Goal: Task Accomplishment & Management: Manage account settings

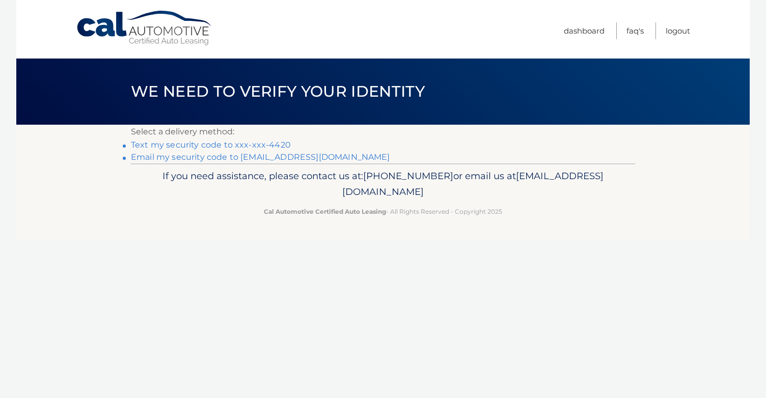
click at [250, 142] on link "Text my security code to xxx-xxx-4420" at bounding box center [211, 145] width 160 height 10
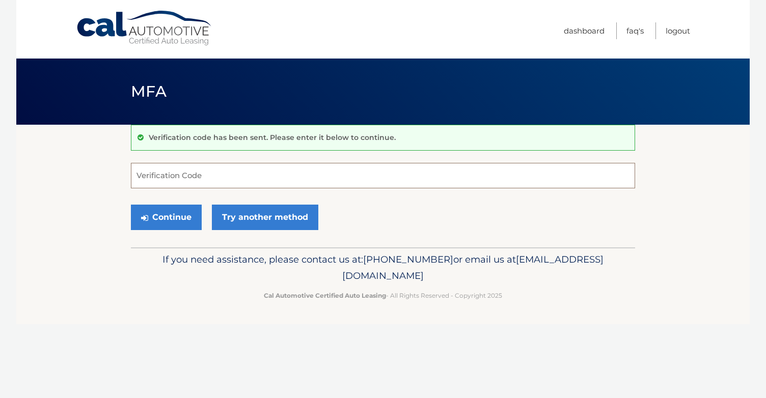
click at [227, 176] on input "Verification Code" at bounding box center [383, 175] width 504 height 25
type input "464569"
click at [166, 213] on button "Continue" at bounding box center [166, 217] width 71 height 25
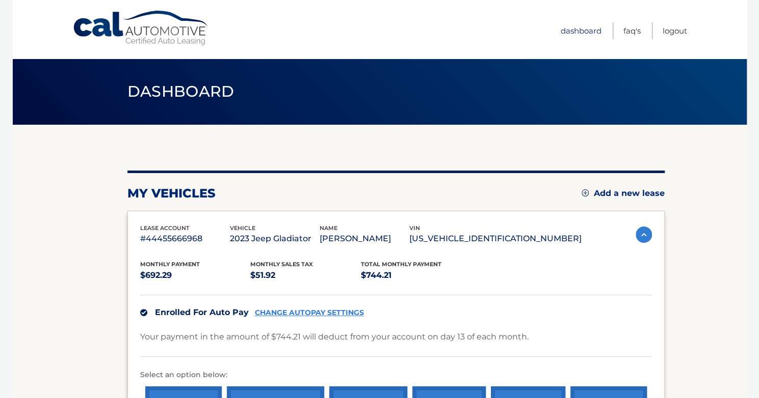
click at [591, 26] on link "Dashboard" at bounding box center [580, 30] width 41 height 17
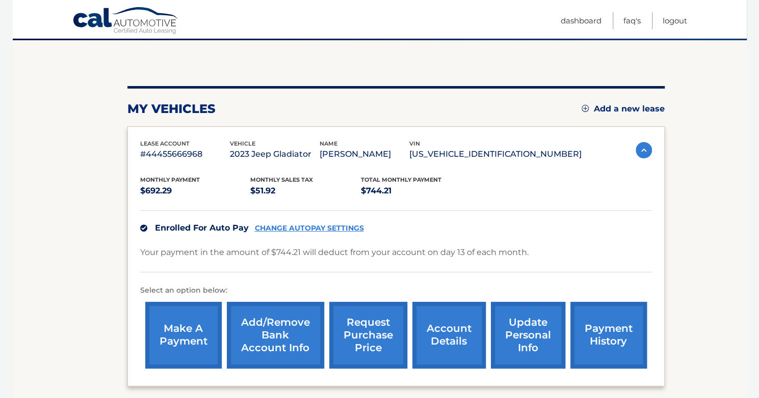
scroll to position [85, 0]
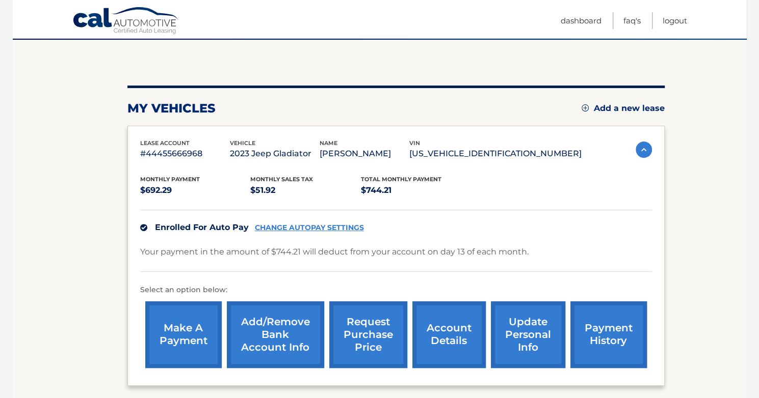
click at [512, 333] on link "update personal info" at bounding box center [528, 335] width 74 height 67
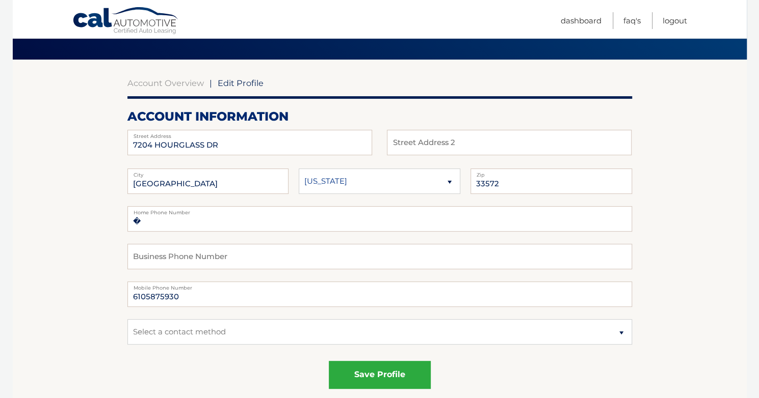
scroll to position [67, 0]
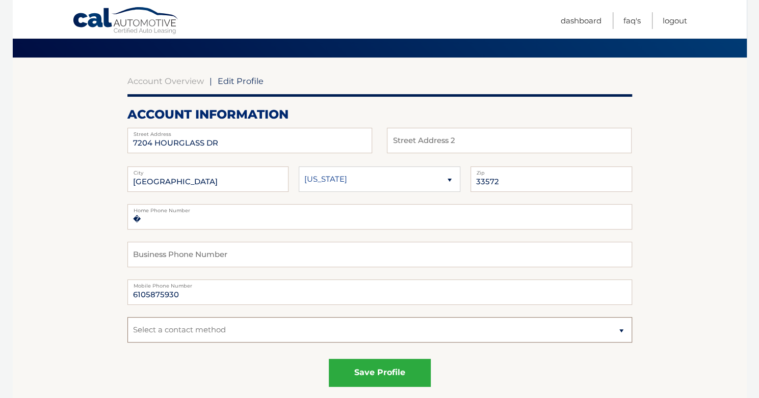
click at [523, 331] on select "Select a contact method Mobile Home" at bounding box center [379, 329] width 504 height 25
click at [181, 79] on link "Account Overview" at bounding box center [165, 81] width 76 height 10
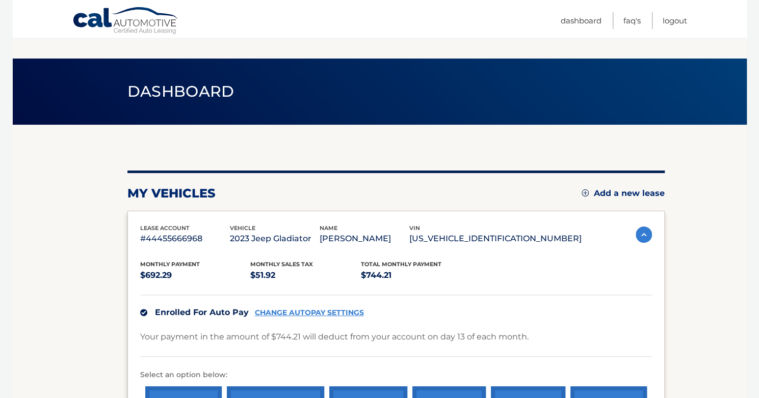
scroll to position [157, 0]
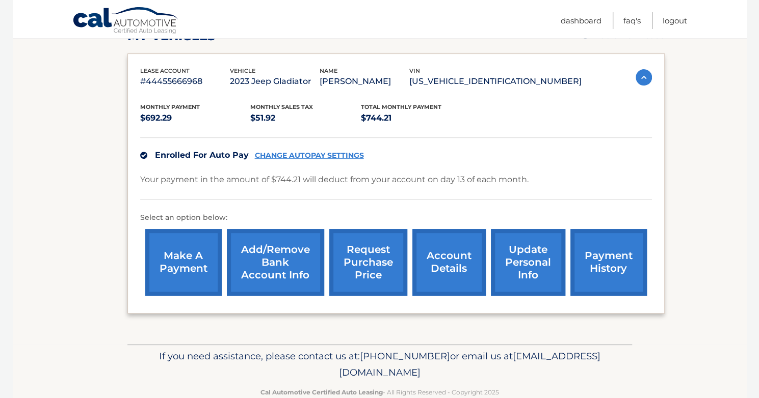
click at [512, 261] on link "update personal info" at bounding box center [528, 262] width 74 height 67
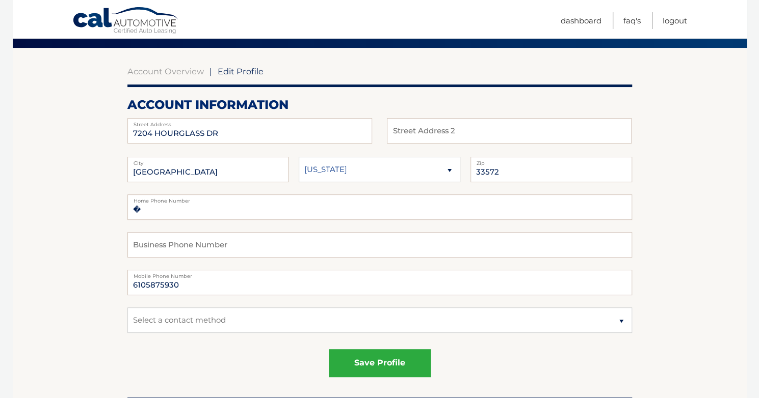
scroll to position [77, 0]
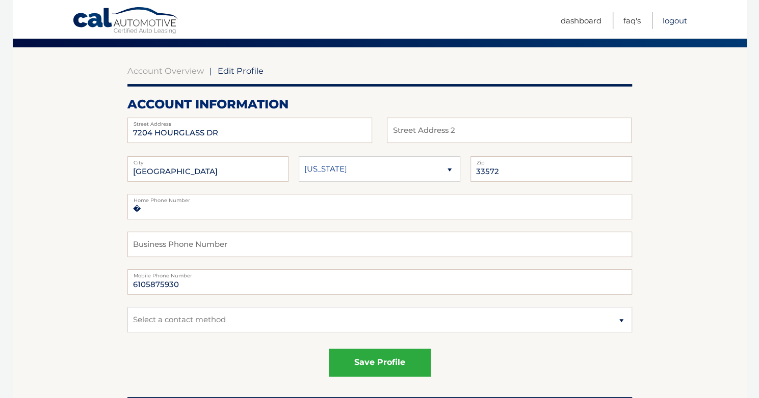
click at [676, 17] on link "Logout" at bounding box center [674, 20] width 24 height 17
